Goal: Find contact information: Find contact information

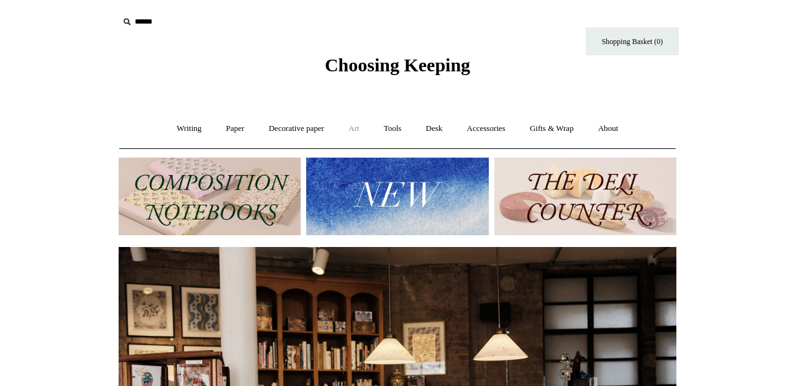
click at [352, 132] on link "Art +" at bounding box center [353, 128] width 33 height 33
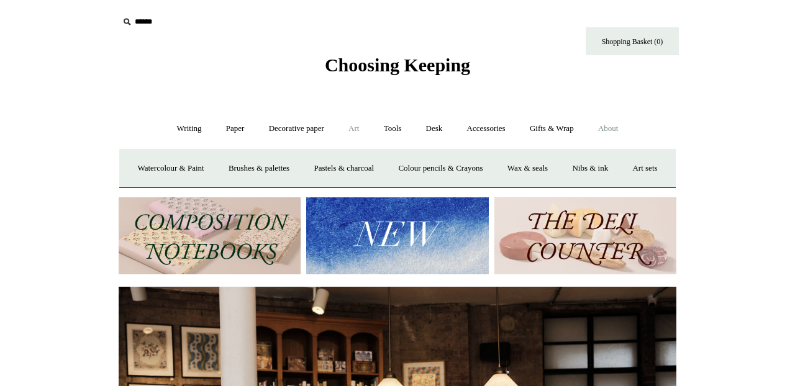
click at [620, 130] on link "About +" at bounding box center [608, 128] width 43 height 33
click at [261, 164] on link "About us" at bounding box center [268, 168] width 52 height 33
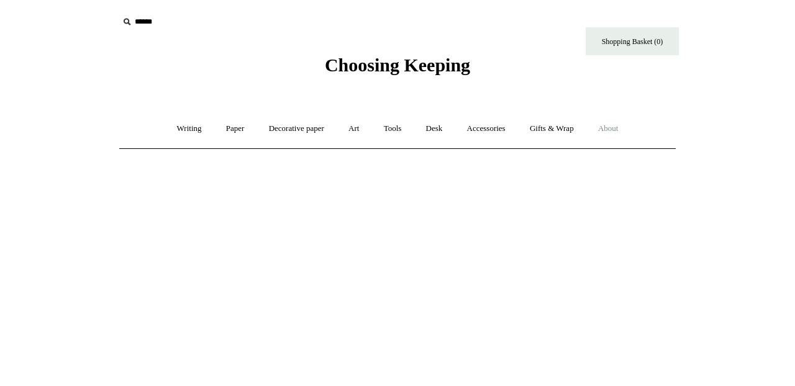
click at [615, 132] on link "About +" at bounding box center [608, 128] width 43 height 33
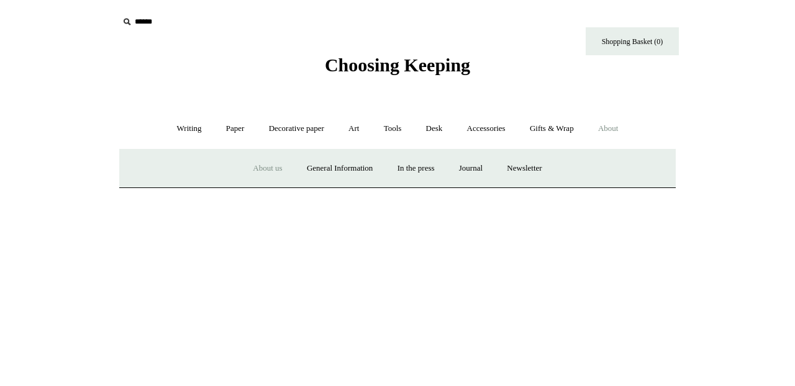
click at [262, 171] on link "About us" at bounding box center [268, 168] width 52 height 33
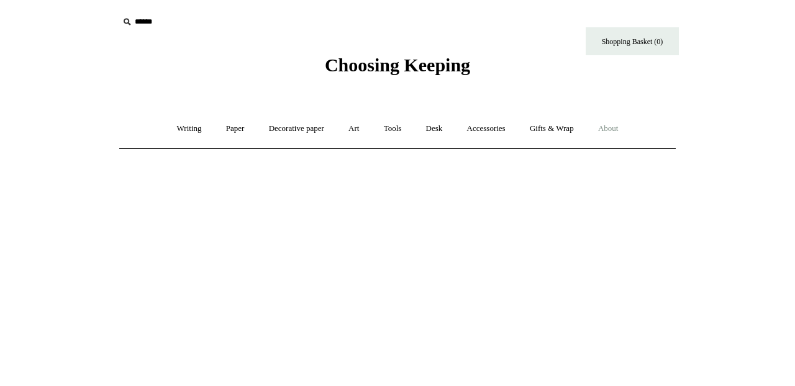
click at [628, 126] on link "About +" at bounding box center [608, 128] width 43 height 33
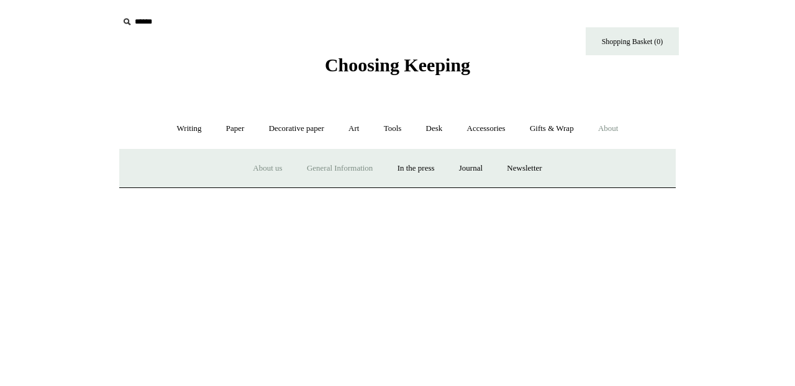
click at [332, 168] on link "General Information" at bounding box center [340, 168] width 88 height 33
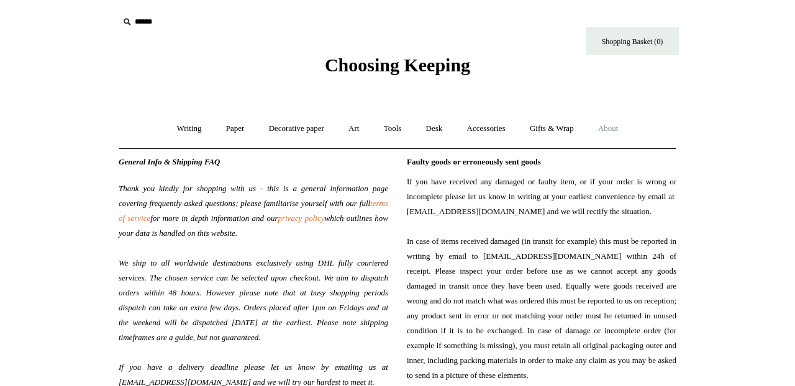
click at [380, 65] on span "Choosing Keeping" at bounding box center [397, 65] width 145 height 20
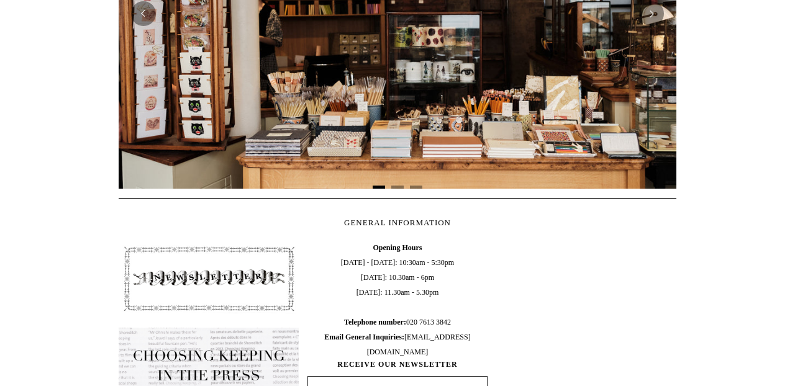
scroll to position [598, 0]
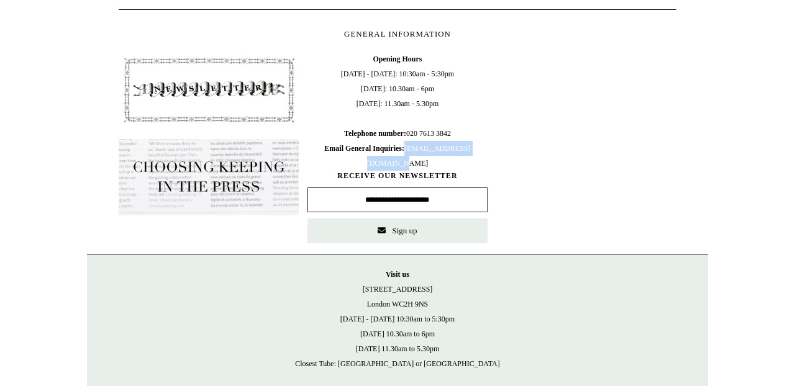
drag, startPoint x: 444, startPoint y: 163, endPoint x: 345, endPoint y: 162, distance: 99.4
click at [345, 162] on span "Opening Hours [DATE] - [DATE]: 10:30am - 5:30pm [DATE]: 10.30am - 6pm [DATE]: 1…" at bounding box center [397, 111] width 180 height 119
copy span "[EMAIL_ADDRESS][DOMAIN_NAME]"
